Goal: Find contact information: Find contact information

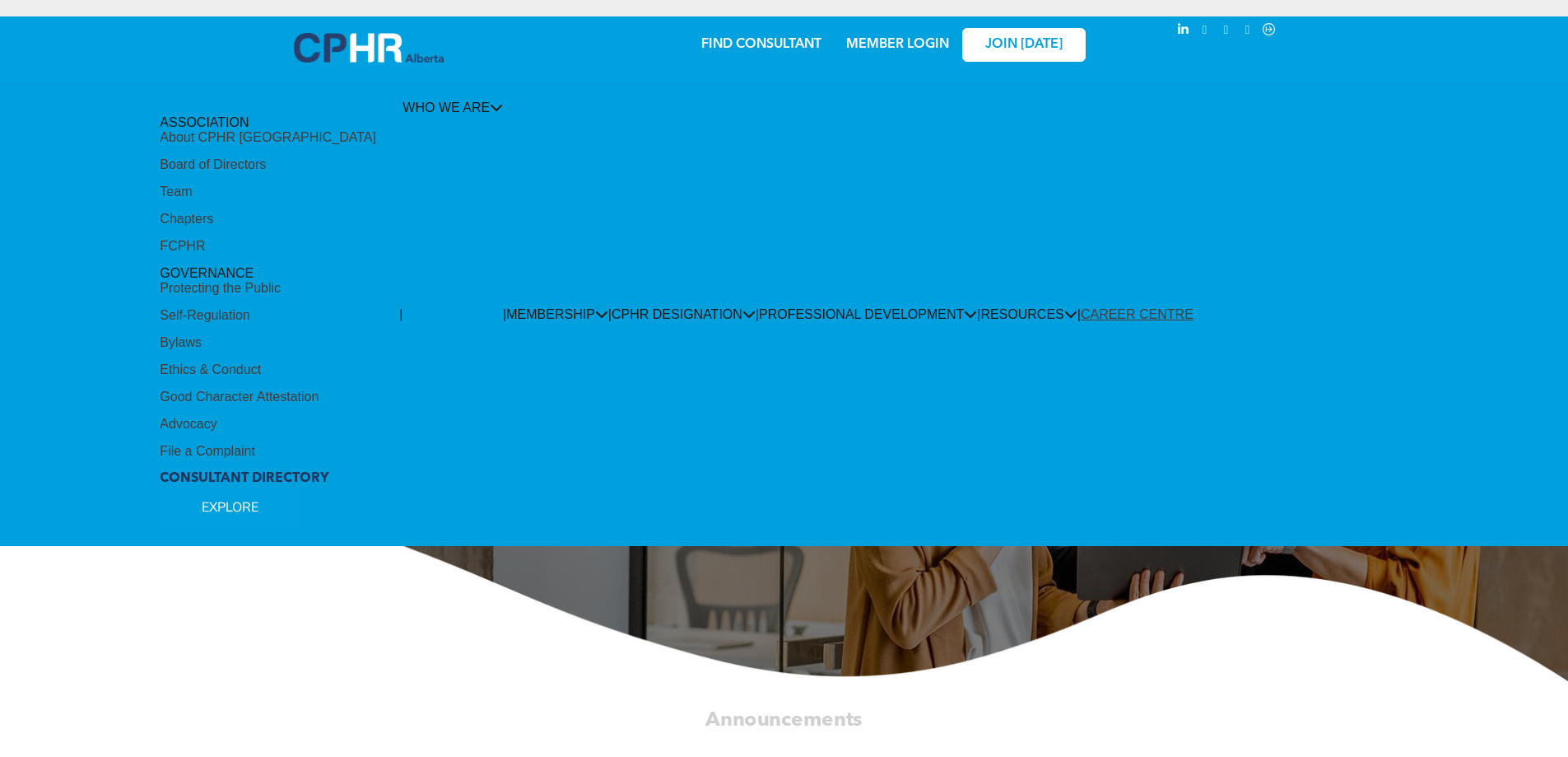
click at [181, 199] on div "Team" at bounding box center [176, 191] width 32 height 15
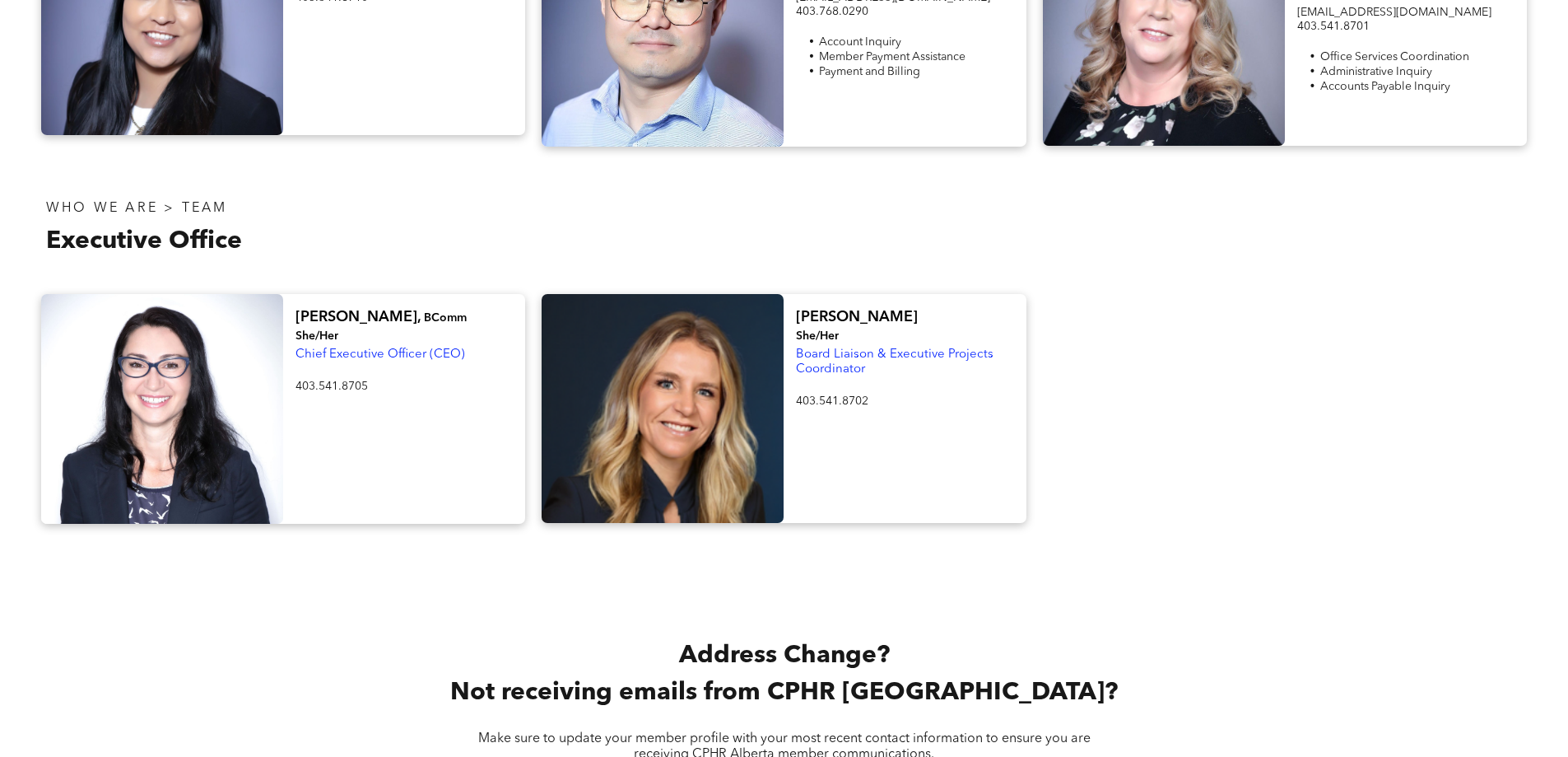
scroll to position [2470, 0]
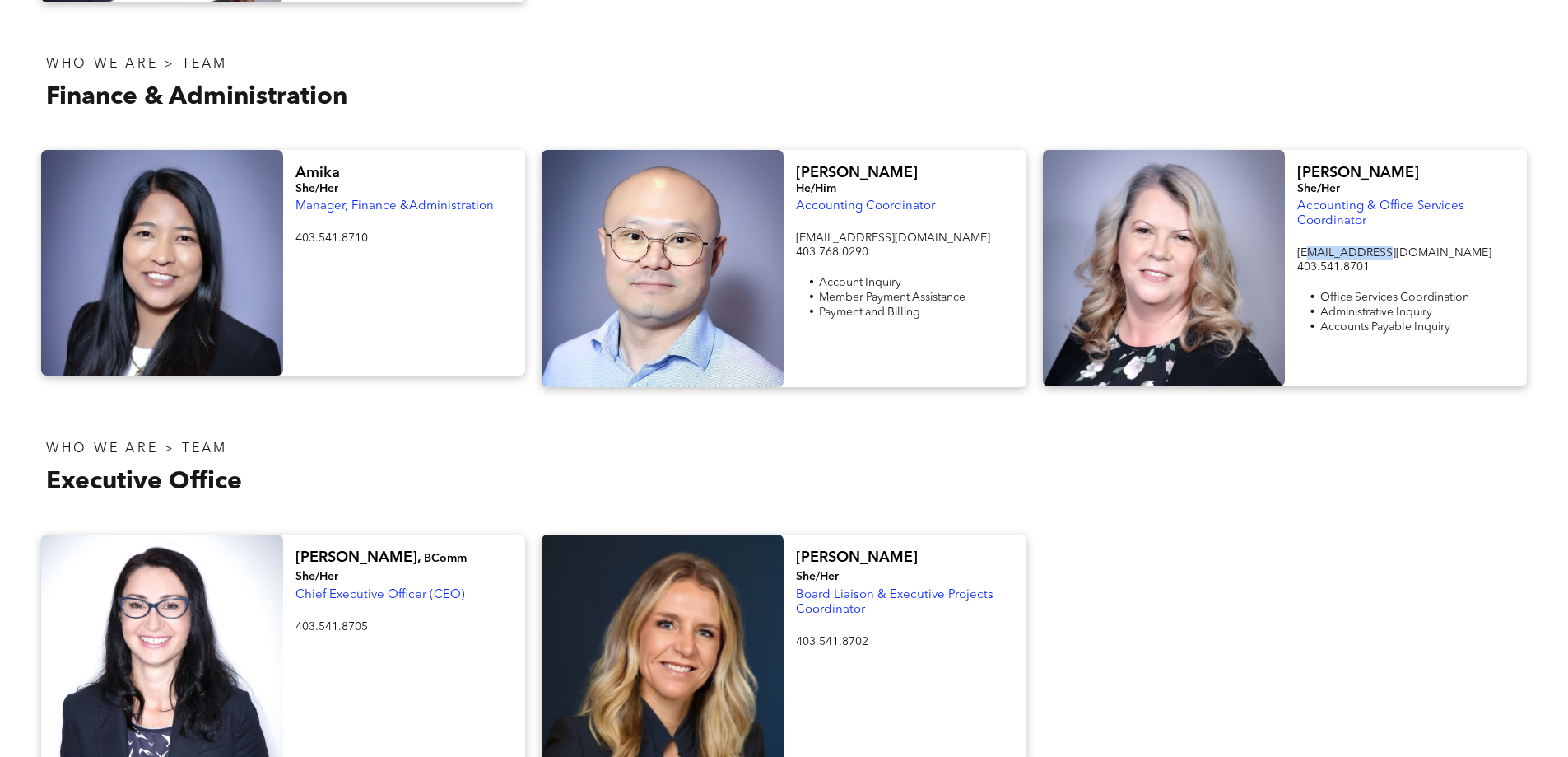
drag, startPoint x: 1373, startPoint y: 216, endPoint x: 1310, endPoint y: 216, distance: 63.0
click at [1310, 247] on span "admin@cphrab.ca" at bounding box center [1394, 252] width 194 height 12
click at [1394, 247] on p "admin@cphrab.ca" at bounding box center [1406, 253] width 217 height 14
drag, startPoint x: 1398, startPoint y: 215, endPoint x: 1285, endPoint y: 214, distance: 113.0
click at [1285, 214] on div "Catherine She/Her Accounting & Office Services Coordinator admin@cphrab.ca 403.…" at bounding box center [1405, 267] width 242 height 236
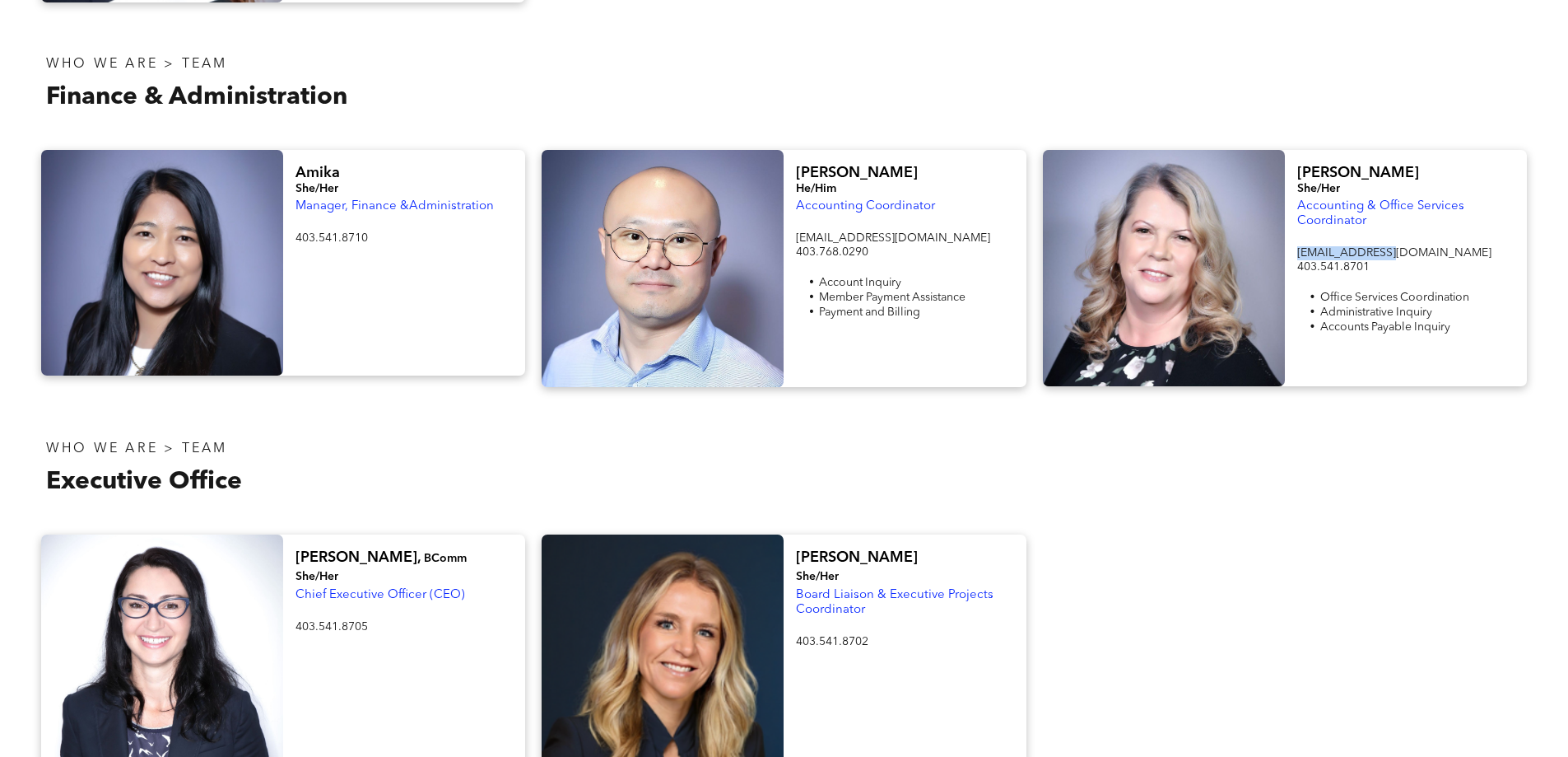
copy span "admin@cphrab.ca"
click at [1412, 247] on p "admin@cphrab.ca" at bounding box center [1406, 253] width 217 height 14
drag, startPoint x: 1400, startPoint y: 216, endPoint x: 1293, endPoint y: 214, distance: 107.0
click at [1293, 214] on div "Catherine She/Her Accounting & Office Services Coordinator admin@cphrab.ca 403.…" at bounding box center [1405, 267] width 242 height 236
copy span "admin@cphrab.ca"
